Goal: Information Seeking & Learning: Learn about a topic

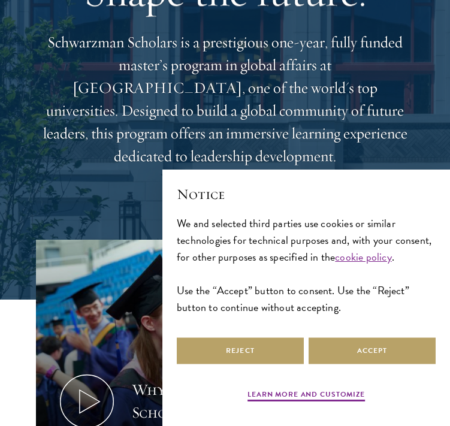
scroll to position [142, 0]
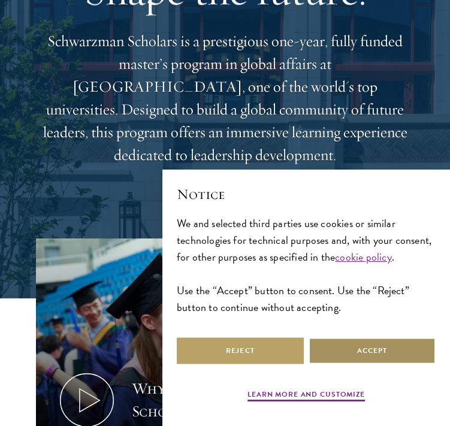
click at [360, 355] on button "Accept" at bounding box center [372, 350] width 127 height 27
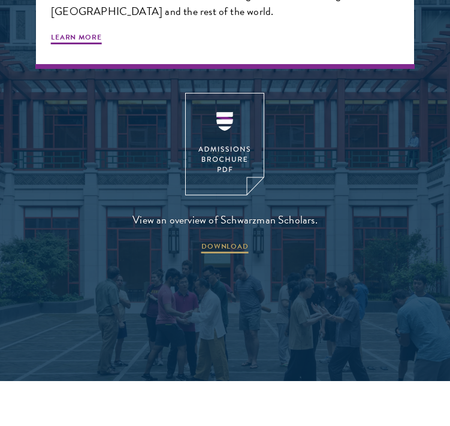
scroll to position [2277, 0]
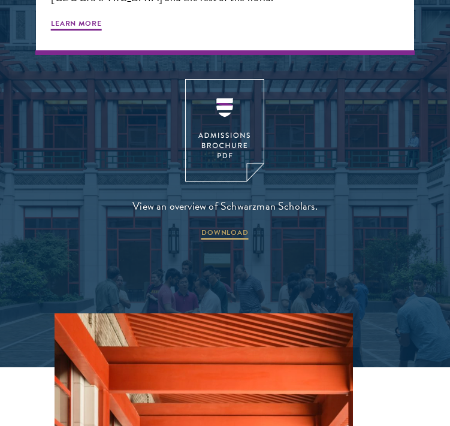
click at [255, 88] on img at bounding box center [224, 130] width 79 height 102
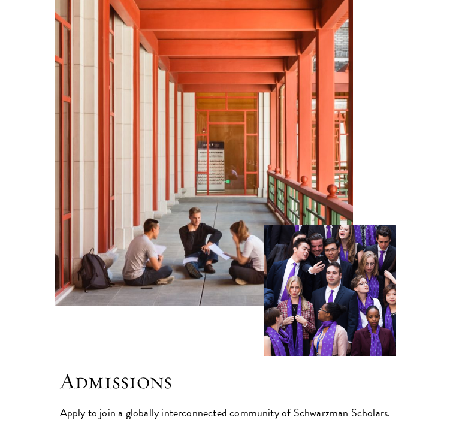
scroll to position [2858, 0]
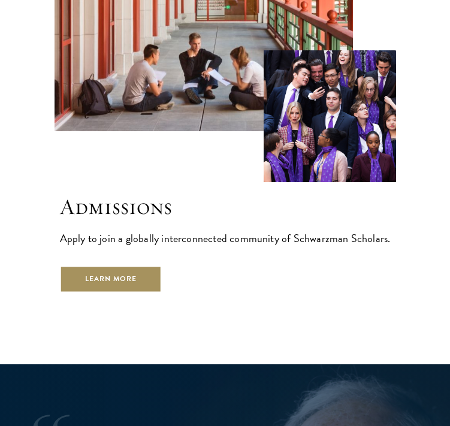
click at [145, 265] on link "Learn More" at bounding box center [111, 278] width 102 height 27
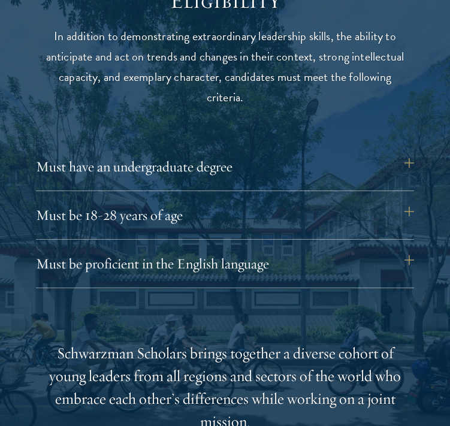
scroll to position [1572, 0]
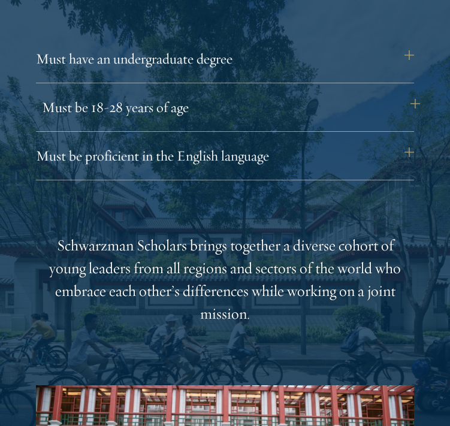
click at [209, 93] on button "Must be 18-28 years of age" at bounding box center [231, 107] width 378 height 29
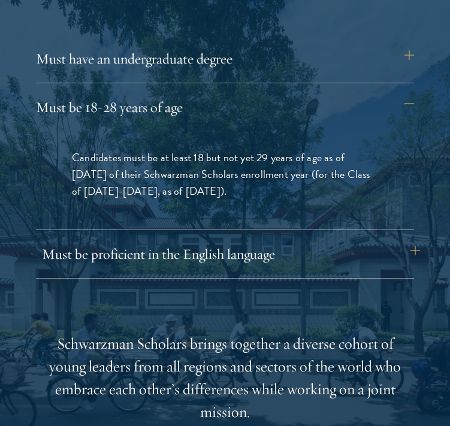
click at [201, 240] on button "Must be proficient in the English language" at bounding box center [231, 254] width 378 height 29
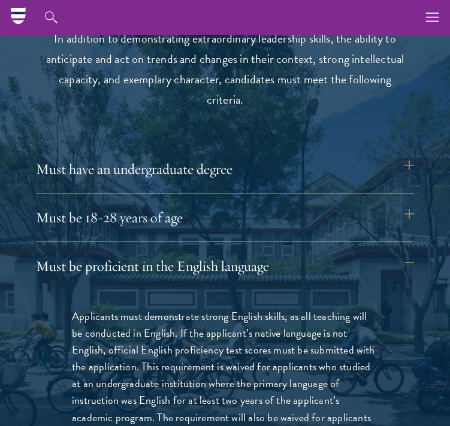
scroll to position [1454, 0]
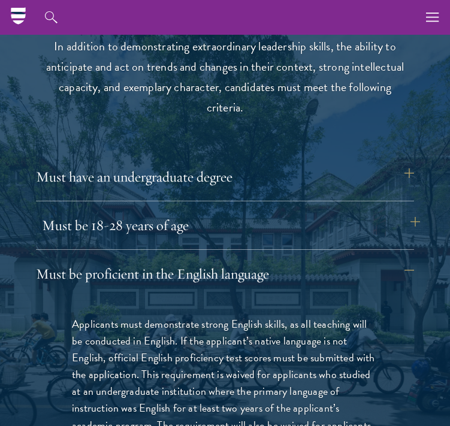
click at [208, 211] on button "Must be 18-28 years of age" at bounding box center [231, 225] width 378 height 29
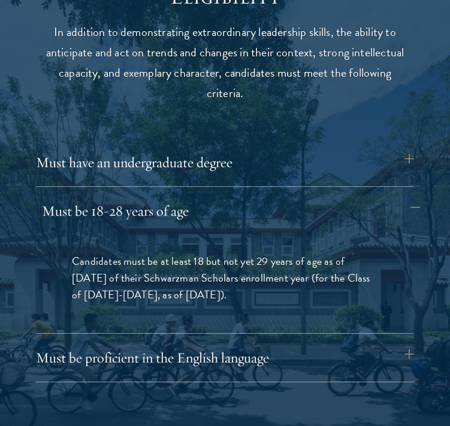
scroll to position [1472, 0]
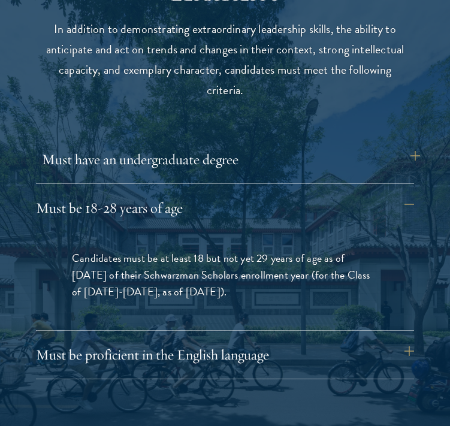
click at [216, 145] on button "Must have an undergraduate degree" at bounding box center [231, 159] width 378 height 29
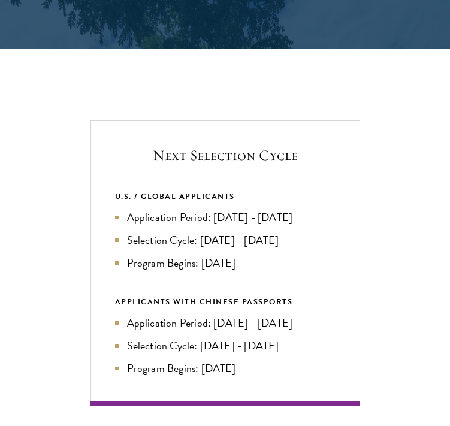
scroll to position [2387, 0]
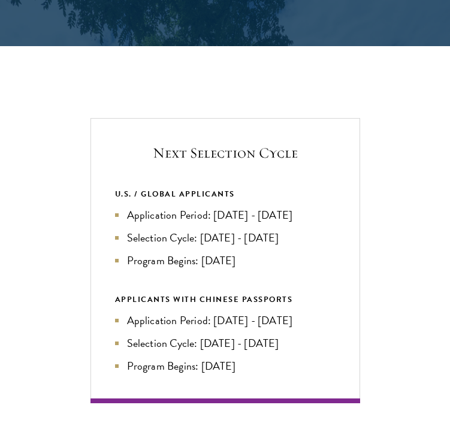
click at [181, 118] on div "Next Selection Cycle U.S. / GLOBAL APPLICANTS Application Period: Apr 2026 - Se…" at bounding box center [225, 260] width 270 height 285
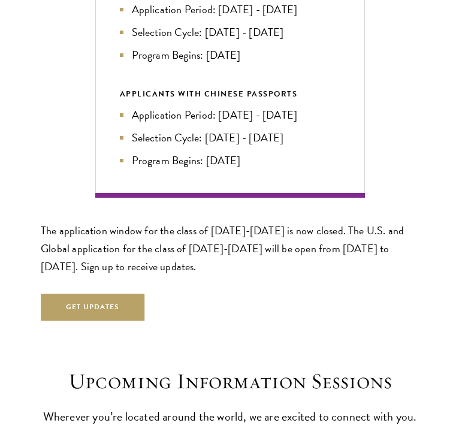
scroll to position [2613, 0]
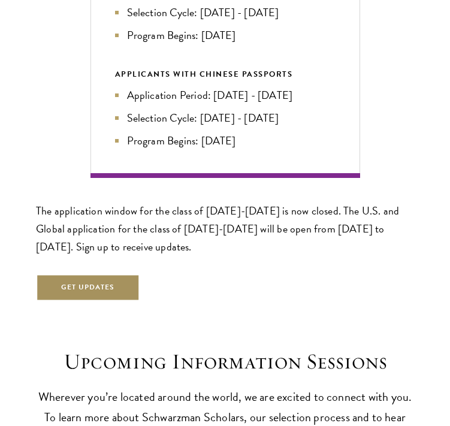
click at [109, 274] on button "Get Updates" at bounding box center [88, 287] width 104 height 27
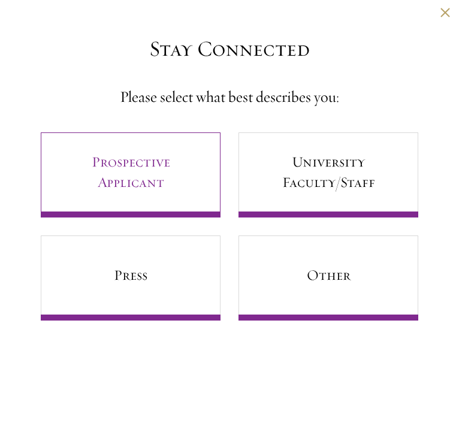
click at [148, 189] on link "Prospective Applicant" at bounding box center [131, 174] width 180 height 85
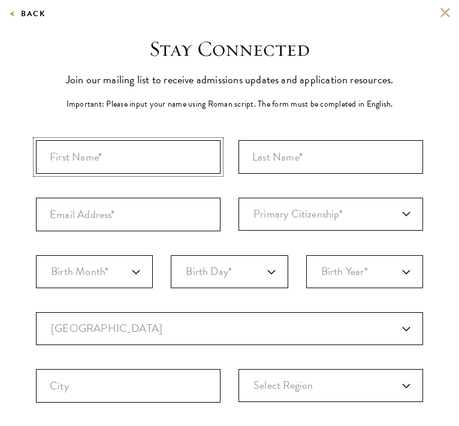
click at [139, 152] on input "First Name*" at bounding box center [128, 157] width 185 height 34
type input "Vania"
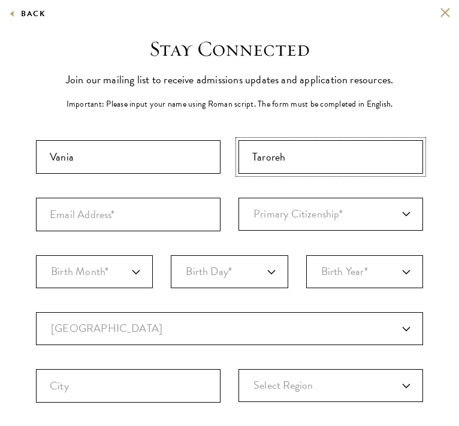
type input "Taroreh"
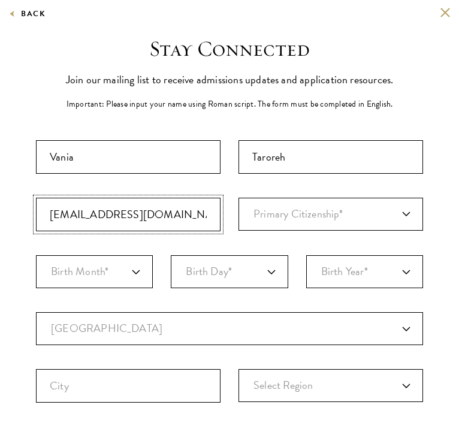
type input "vcatbts@gmail.com"
select select "ID"
select select "09"
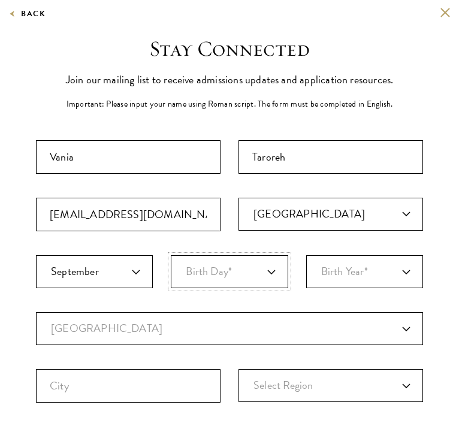
select select "21"
select select "2003"
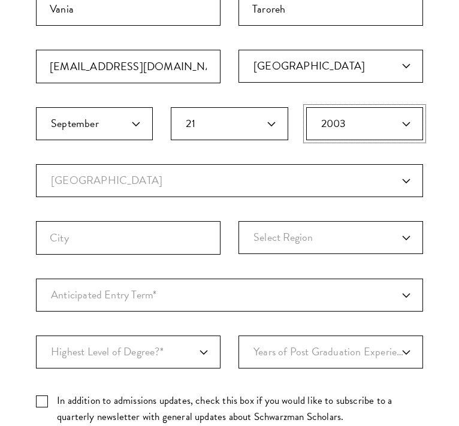
scroll to position [215, 0]
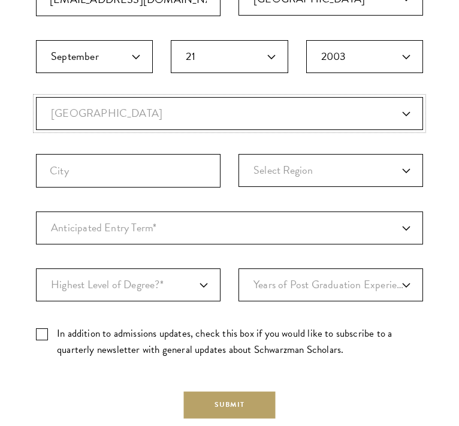
select select "ID"
select select
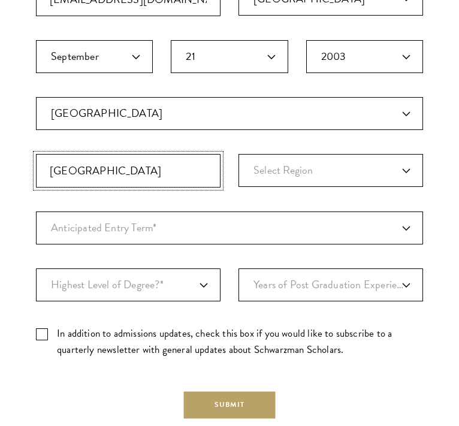
type input "West Jakarta"
select select "Java"
select select "a6790467-ebe7-4045-a56a-66c1cae98076"
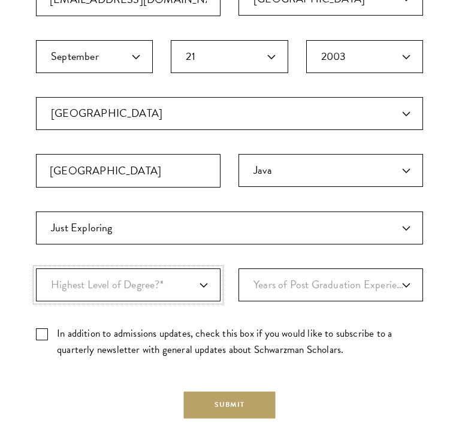
select select "baef124f-e103-44b1-8ca6-5d0669438e44"
click at [291, 261] on div "Important: The form must be completed in English. Vania Taroreh vcatbts@gmail.c…" at bounding box center [229, 146] width 387 height 443
select select "1"
click at [186, 332] on label "In addition to admissions updates, check this box if you would like to subscrib…" at bounding box center [229, 341] width 387 height 32
click at [186, 332] on input "In addition to admissions updates, check this box if you would like to subscrib…" at bounding box center [229, 329] width 387 height 8
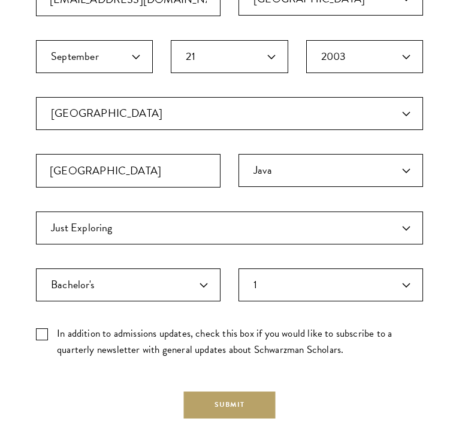
checkbox input "true"
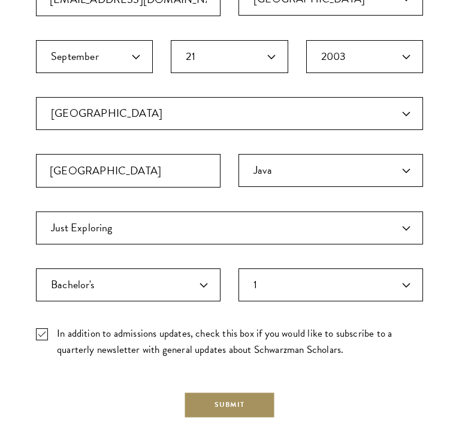
click at [216, 397] on button "Submit" at bounding box center [230, 404] width 92 height 27
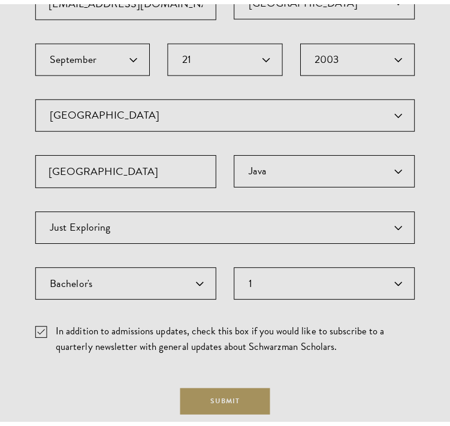
scroll to position [0, 0]
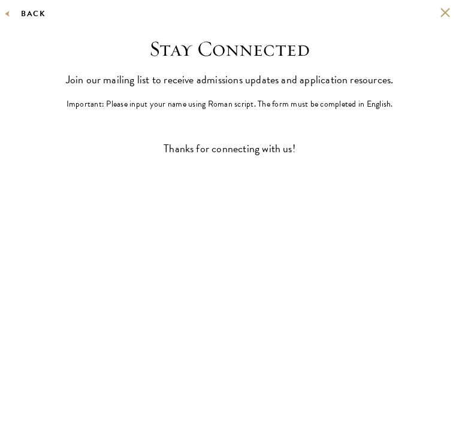
click at [38, 15] on button "Back" at bounding box center [27, 13] width 37 height 13
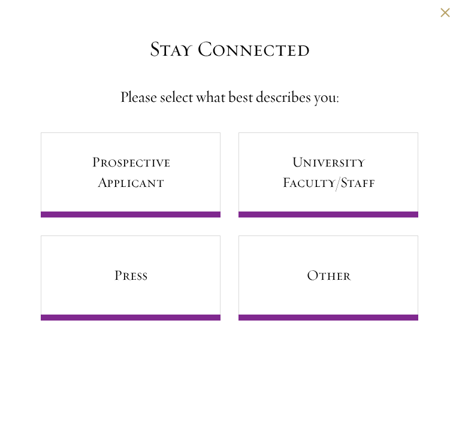
click at [38, 15] on div "Back" at bounding box center [229, 21] width 459 height 29
click at [443, 13] on button at bounding box center [445, 12] width 10 height 10
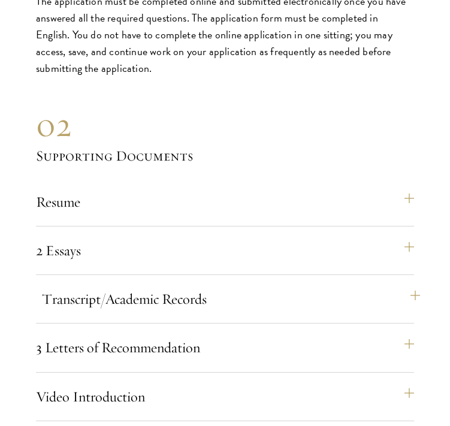
scroll to position [3632, 0]
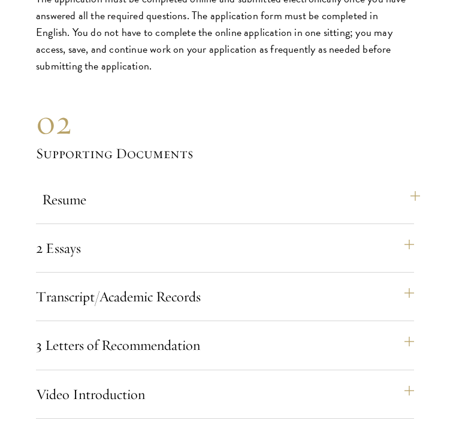
click at [264, 185] on button "Resume" at bounding box center [231, 199] width 378 height 29
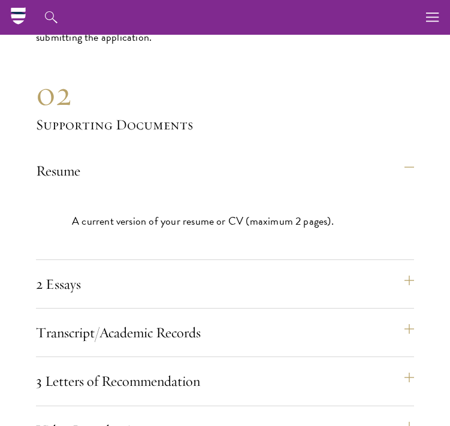
scroll to position [3474, 0]
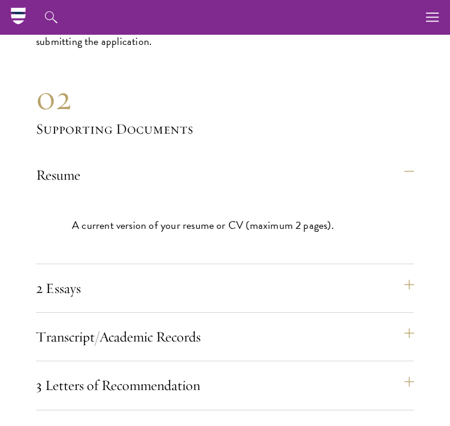
click at [278, 162] on div "Resume A current version of your resume or CV (maximum 2 pages)." at bounding box center [225, 213] width 378 height 104
click at [267, 161] on button "Resume" at bounding box center [231, 175] width 378 height 29
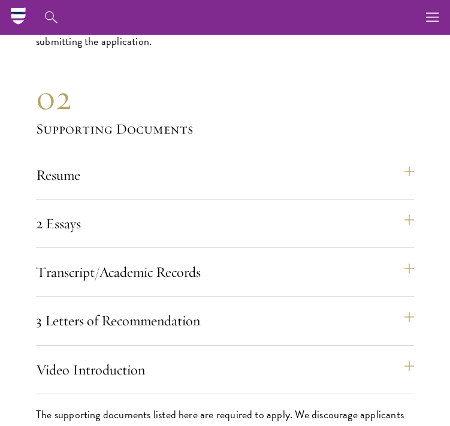
click at [267, 176] on div "Resume A current version of your resume or CV (maximum 2 pages). 2 Essays The t…" at bounding box center [225, 277] width 378 height 233
click at [268, 209] on button "2 Essays" at bounding box center [231, 223] width 378 height 29
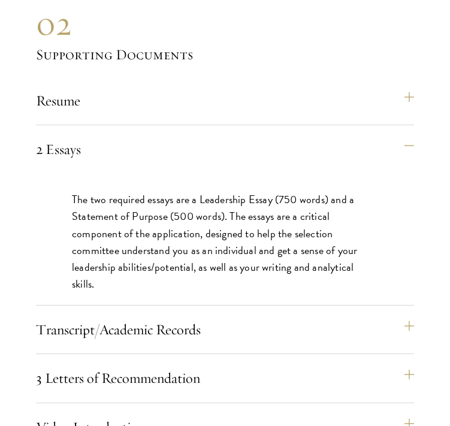
scroll to position [3548, 0]
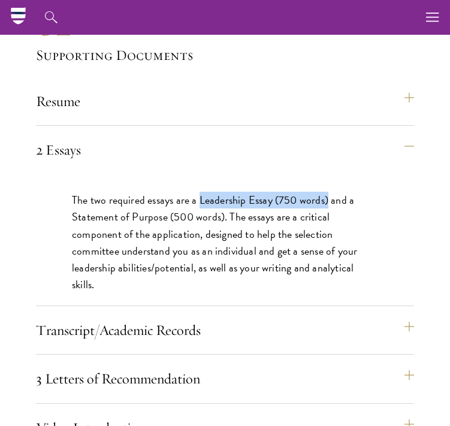
drag, startPoint x: 200, startPoint y: 168, endPoint x: 328, endPoint y: 173, distance: 128.3
click at [328, 192] on p "The two required essays are a Leadership Essay (750 words) and a Statement of P…" at bounding box center [225, 242] width 306 height 101
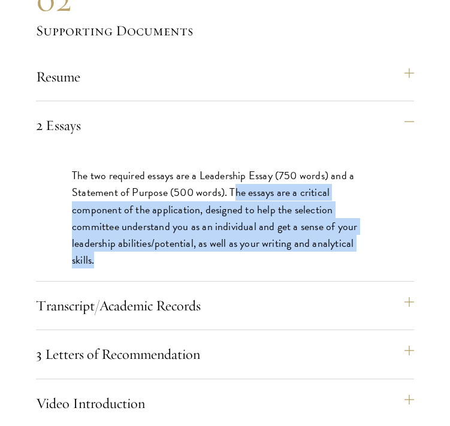
drag, startPoint x: 232, startPoint y: 165, endPoint x: 391, endPoint y: 218, distance: 167.3
click at [391, 218] on div "The two required essays are a Leadership Essay (750 words) and a Statement of P…" at bounding box center [225, 223] width 378 height 149
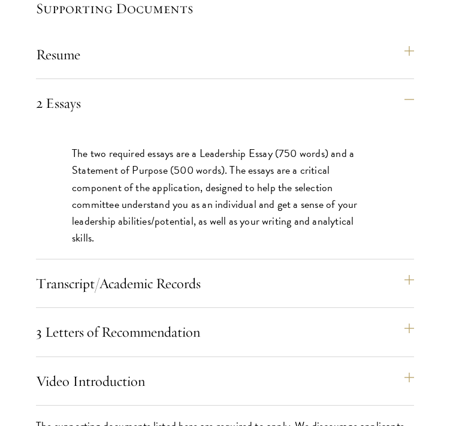
scroll to position [3598, 0]
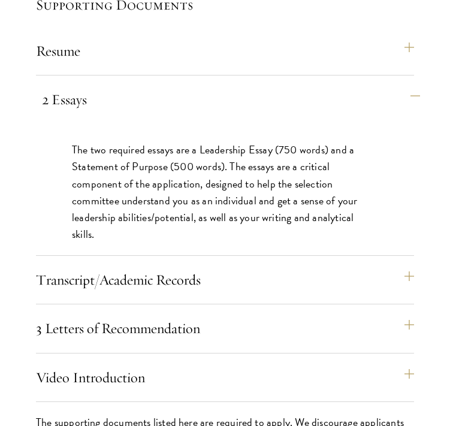
click at [393, 85] on button "2 Essays" at bounding box center [231, 99] width 378 height 29
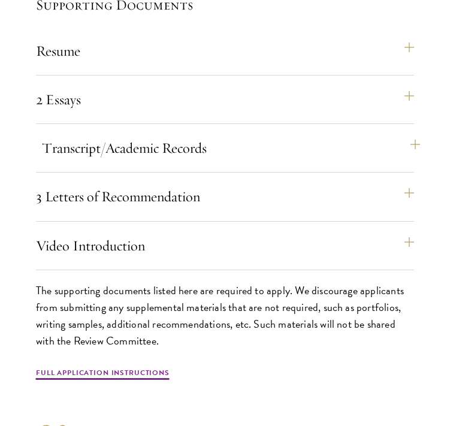
click at [279, 134] on button "Transcript/Academic Records" at bounding box center [231, 148] width 378 height 29
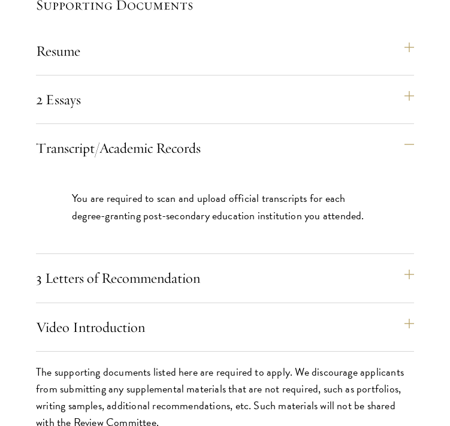
click at [204, 190] on p "You are required to scan and upload official transcripts for each degree-granti…" at bounding box center [225, 207] width 306 height 34
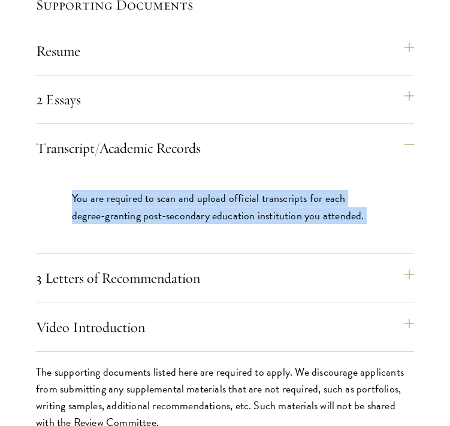
click at [204, 190] on p "You are required to scan and upload official transcripts for each degree-granti…" at bounding box center [225, 207] width 306 height 34
click at [205, 190] on p "You are required to scan and upload official transcripts for each degree-granti…" at bounding box center [225, 207] width 306 height 34
click at [195, 190] on p "You are required to scan and upload official transcripts for each degree-granti…" at bounding box center [225, 207] width 306 height 34
click at [245, 264] on button "3 Letters of Recommendation" at bounding box center [231, 278] width 378 height 29
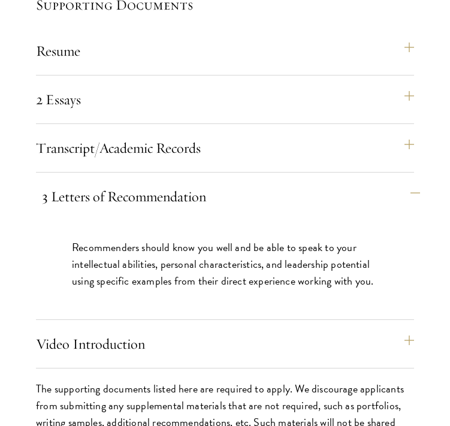
click at [207, 182] on button "3 Letters of Recommendation" at bounding box center [231, 196] width 378 height 29
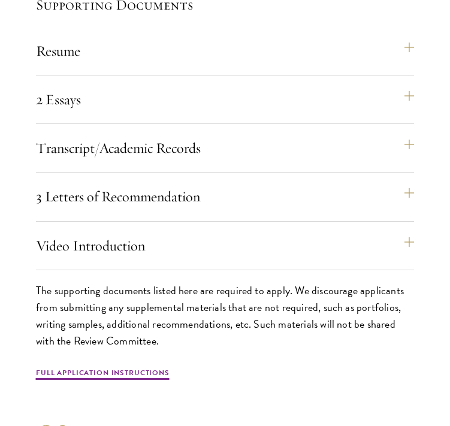
click at [212, 148] on div "Resume A current version of your resume or CV (maximum 2 pages). 2 Essays The t…" at bounding box center [225, 153] width 378 height 233
click at [185, 134] on button "Transcript/Academic Records" at bounding box center [231, 148] width 378 height 29
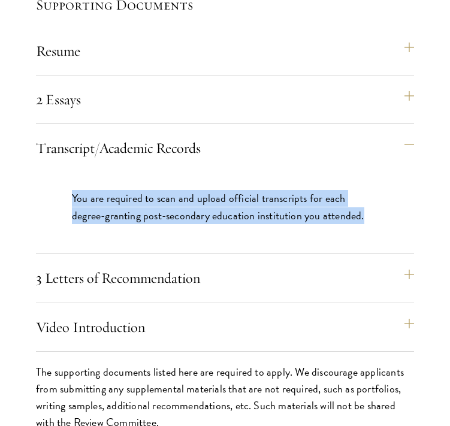
drag, startPoint x: 352, startPoint y: 185, endPoint x: 67, endPoint y: 171, distance: 285.5
click at [67, 172] on div "You are required to scan and upload official transcripts for each degree-granti…" at bounding box center [225, 212] width 378 height 81
copy p "You are required to scan and upload official transcripts for each degree-granti…"
click at [232, 190] on p "You are required to scan and upload official transcripts for each degree-granti…" at bounding box center [225, 207] width 306 height 34
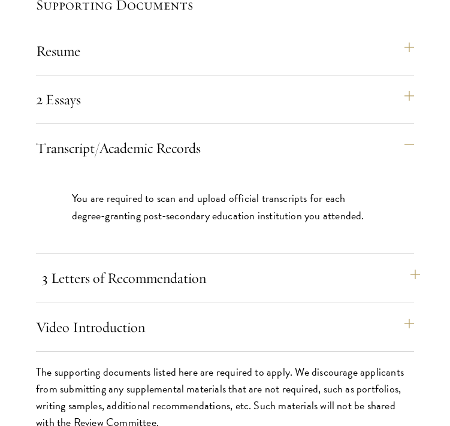
click at [235, 264] on button "3 Letters of Recommendation" at bounding box center [231, 278] width 378 height 29
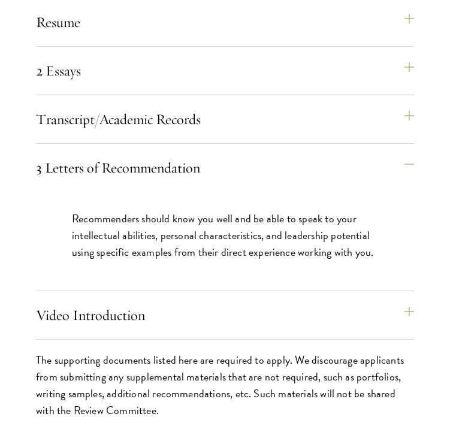
scroll to position [3628, 0]
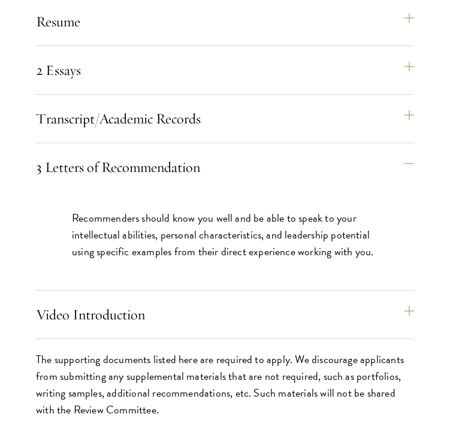
click at [145, 210] on p "Recommenders should know you well and be able to speak to your intellectual abi…" at bounding box center [225, 235] width 306 height 50
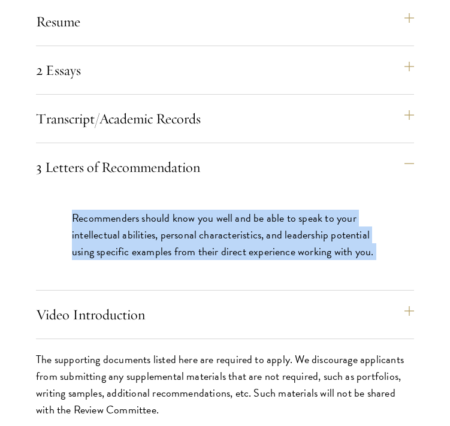
click at [145, 210] on p "Recommenders should know you well and be able to speak to your intellectual abi…" at bounding box center [225, 235] width 306 height 50
copy div "Recommenders should know you well and be able to speak to your intellectual abi…"
click at [180, 300] on button "Video Introduction" at bounding box center [231, 314] width 378 height 29
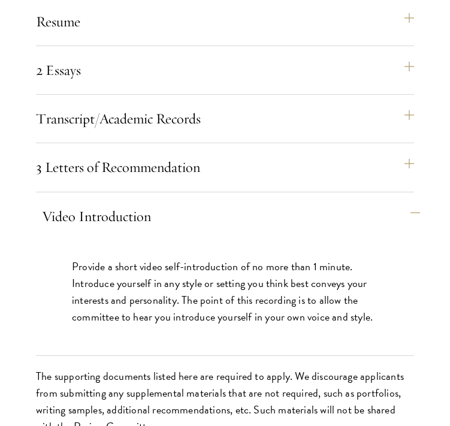
click at [403, 202] on button "Video Introduction" at bounding box center [231, 216] width 378 height 29
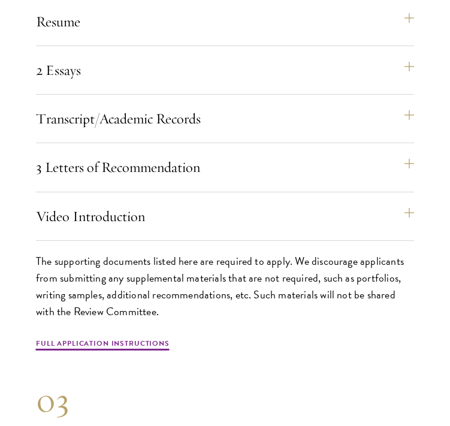
click at [346, 253] on p "The supporting documents listed here are required to apply. We discourage appli…" at bounding box center [225, 286] width 378 height 67
click at [226, 202] on button "Video Introduction" at bounding box center [231, 216] width 378 height 29
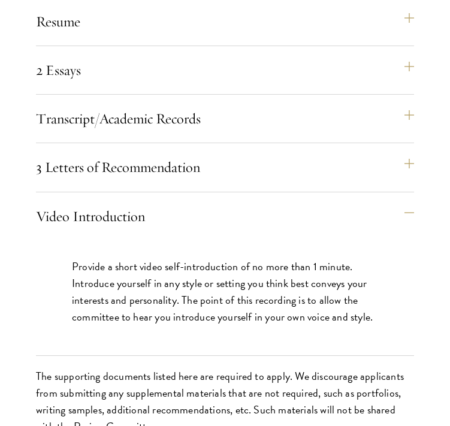
click at [210, 258] on p "Provide a short video self-introduction of no more than 1 minute. Introduce you…" at bounding box center [225, 291] width 306 height 67
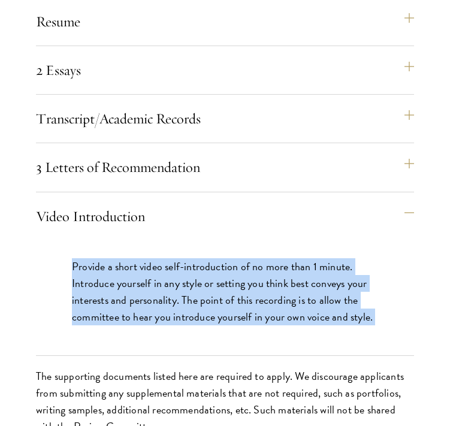
click at [210, 258] on p "Provide a short video self-introduction of no more than 1 minute. Introduce you…" at bounding box center [225, 291] width 306 height 67
copy div "Provide a short video self-introduction of no more than 1 minute. Introduce you…"
click at [192, 240] on div "Provide a short video self-introduction of no more than 1 minute. Introduce you…" at bounding box center [225, 297] width 378 height 115
click at [133, 202] on button "Video Introduction" at bounding box center [231, 216] width 378 height 29
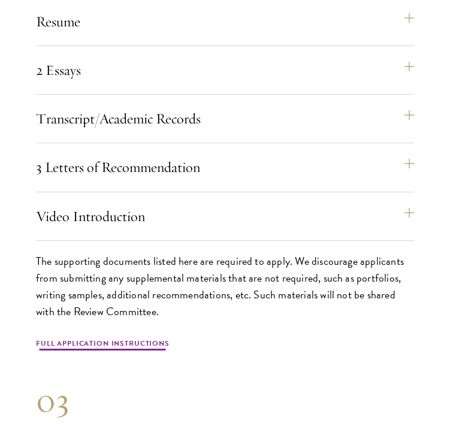
click at [152, 338] on link "Full Application Instructions" at bounding box center [103, 345] width 134 height 14
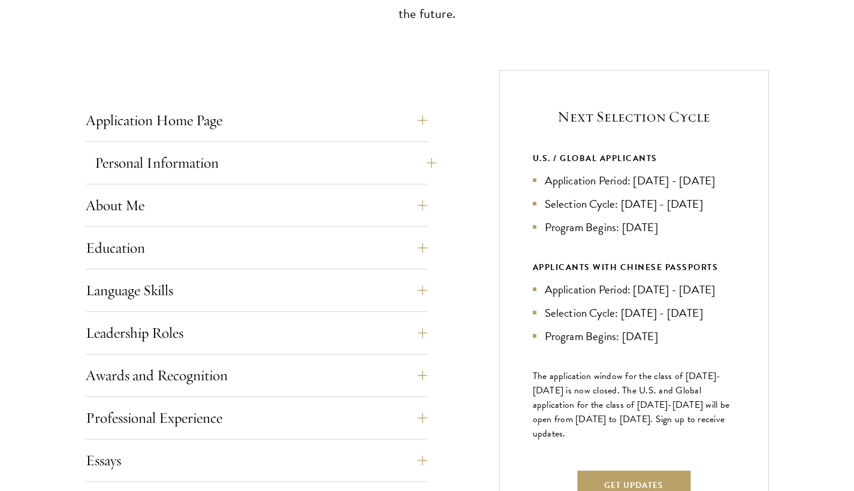
scroll to position [427, 0]
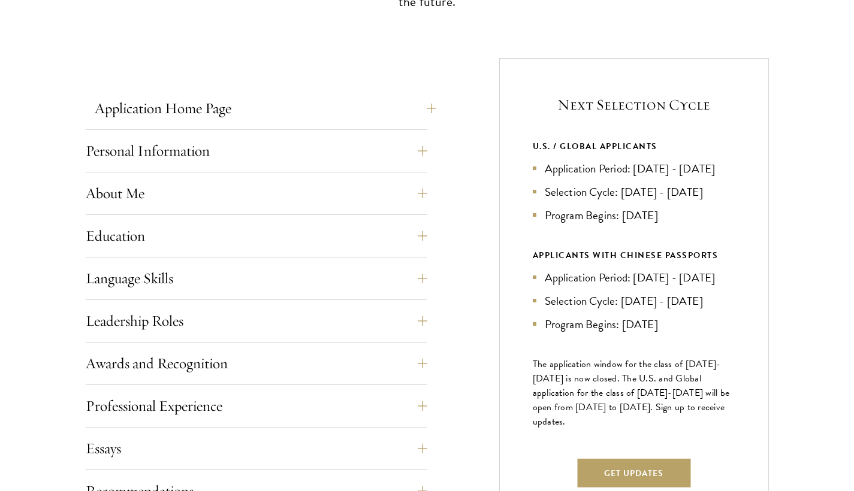
click at [180, 104] on button "Application Home Page" at bounding box center [266, 108] width 342 height 29
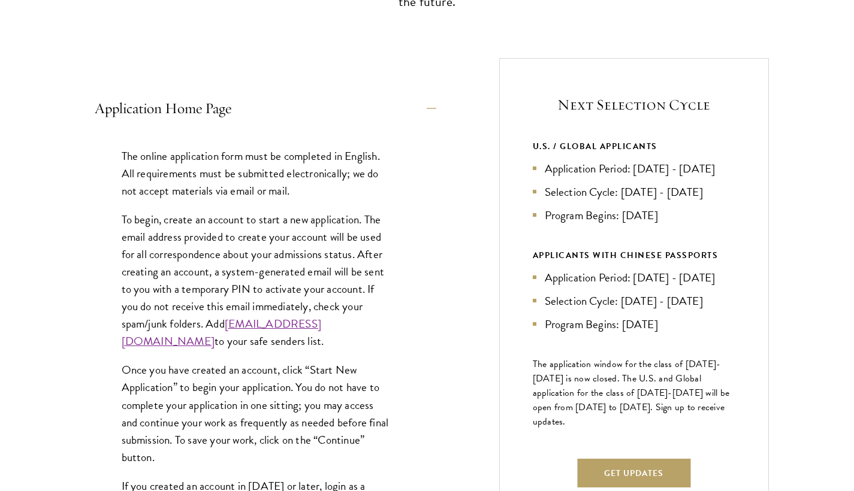
click at [195, 105] on button "Application Home Page" at bounding box center [266, 108] width 342 height 29
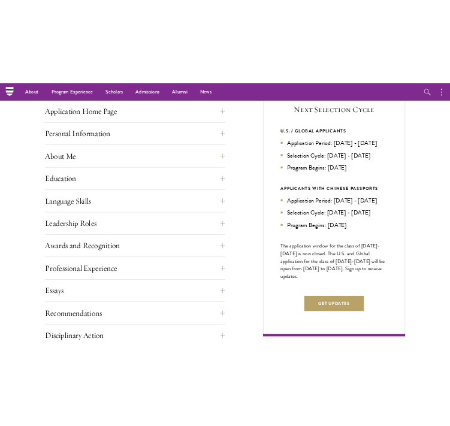
scroll to position [482, 0]
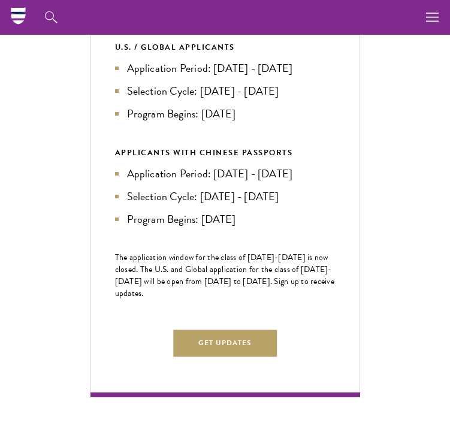
click at [286, 182] on li "Application Period: Jan 2026 - May 2026" at bounding box center [225, 173] width 221 height 17
click at [280, 205] on li "Selection Cycle: Jun - Jul 2026" at bounding box center [225, 196] width 221 height 17
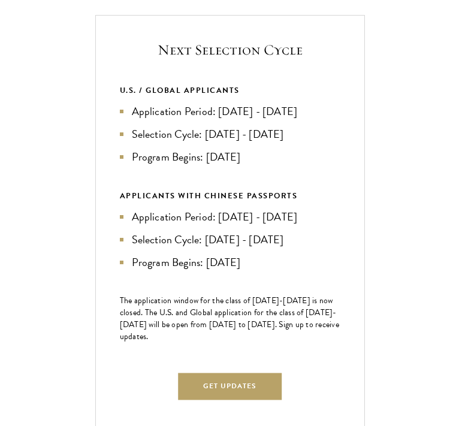
scroll to position [439, 0]
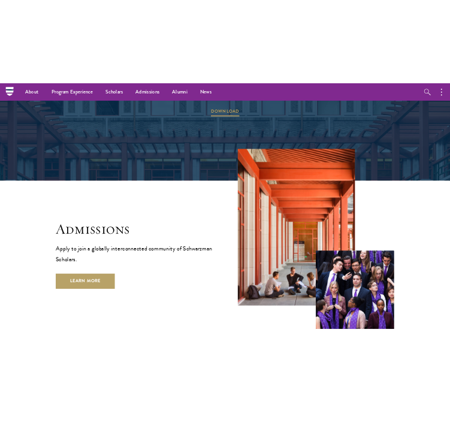
scroll to position [1436, 0]
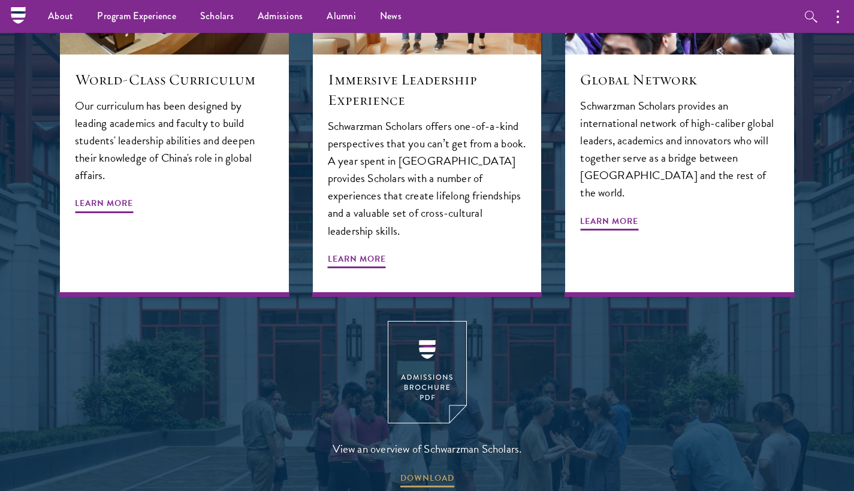
click at [431, 448] on div at bounding box center [427, 114] width 854 height 989
click at [431, 471] on span "DOWNLOAD" at bounding box center [427, 480] width 54 height 19
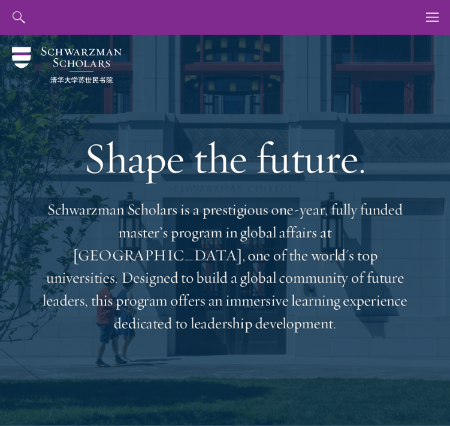
scroll to position [0, 0]
